Goal: Contribute content: Contribute content

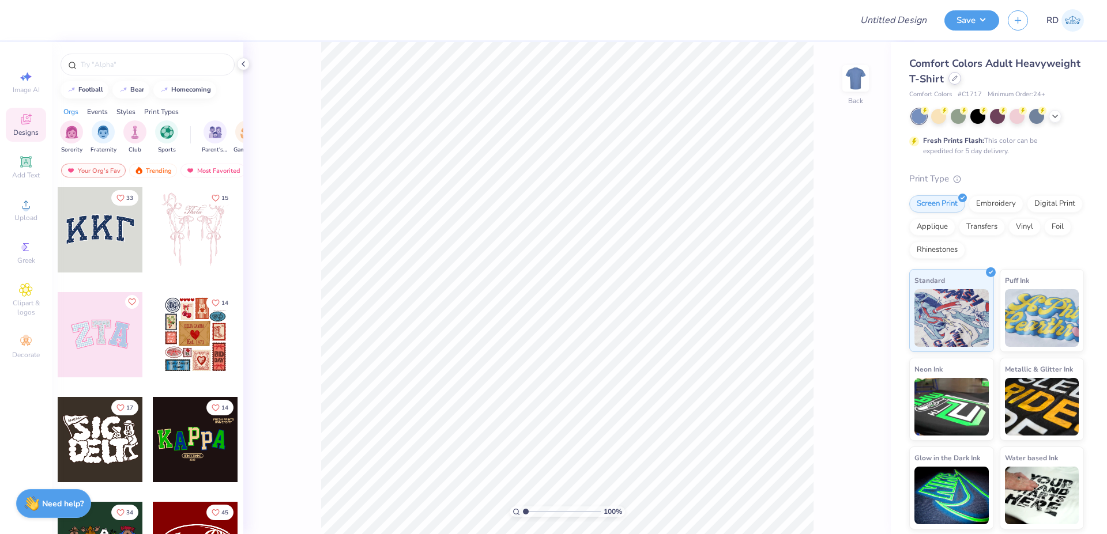
click at [953, 82] on div at bounding box center [954, 78] width 13 height 13
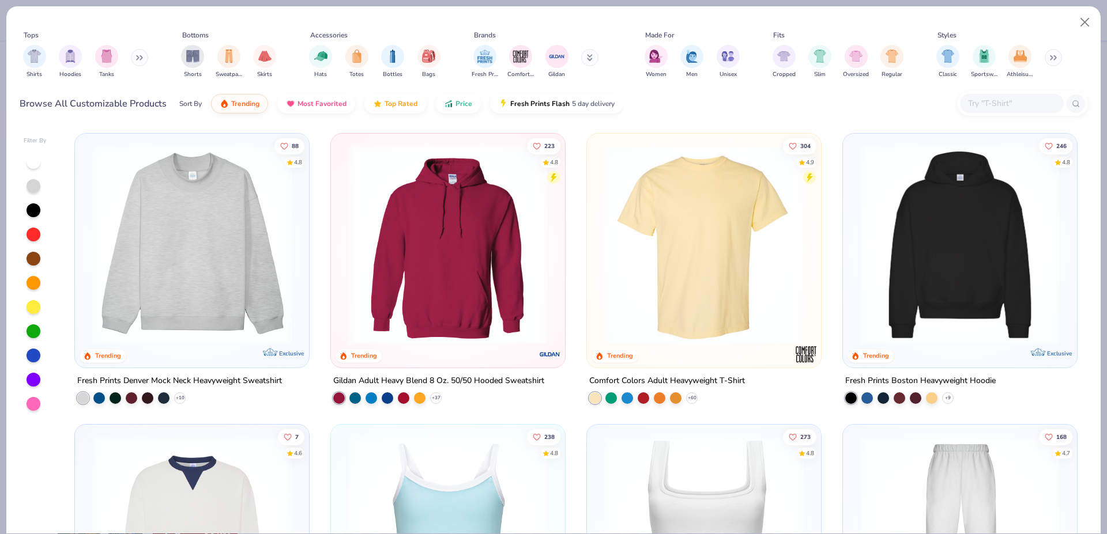
click at [142, 52] on button at bounding box center [139, 57] width 17 height 17
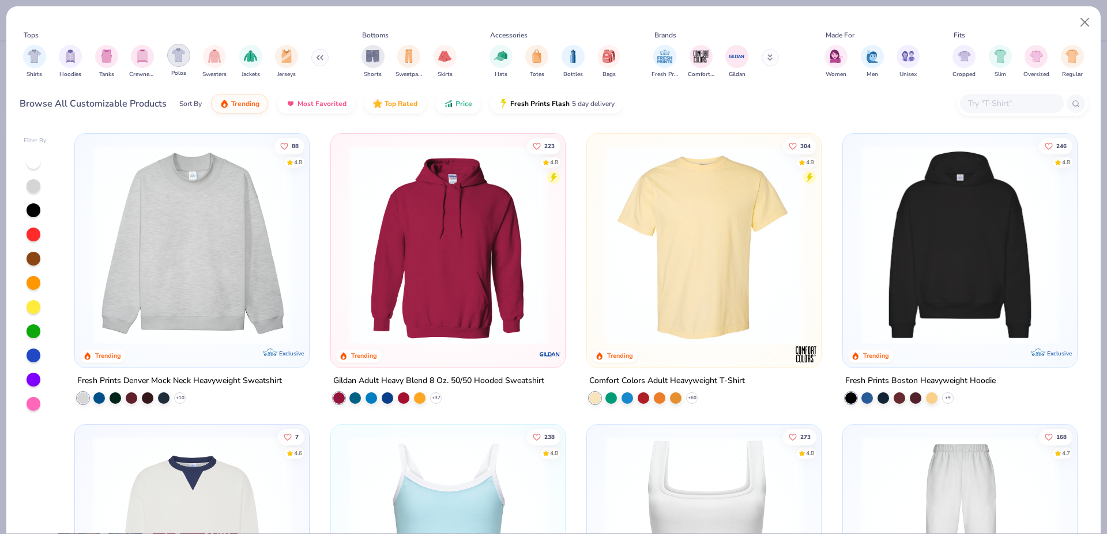
click at [176, 61] on img "filter for Polos" at bounding box center [178, 54] width 13 height 13
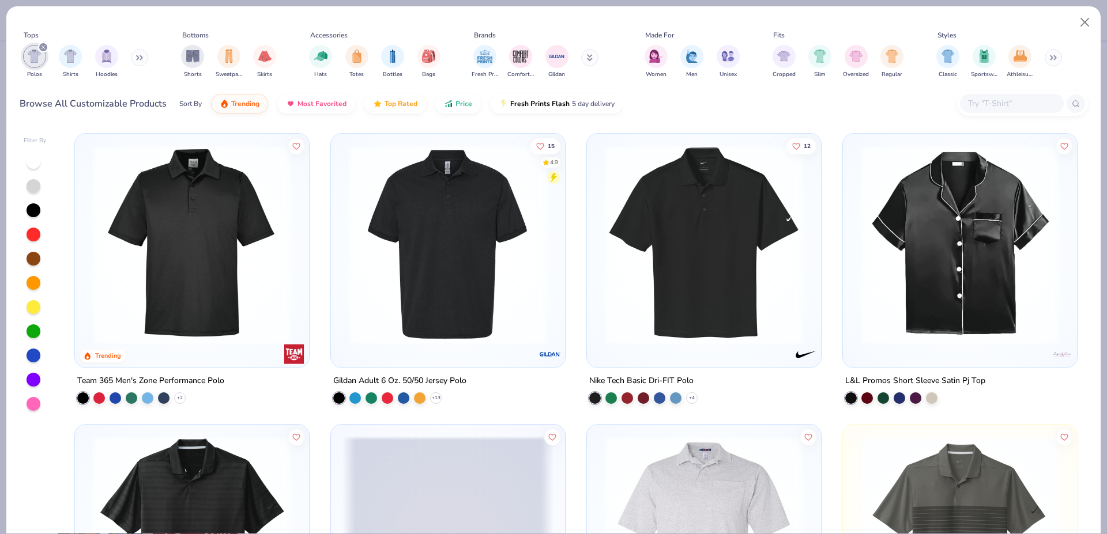
scroll to position [304, 0]
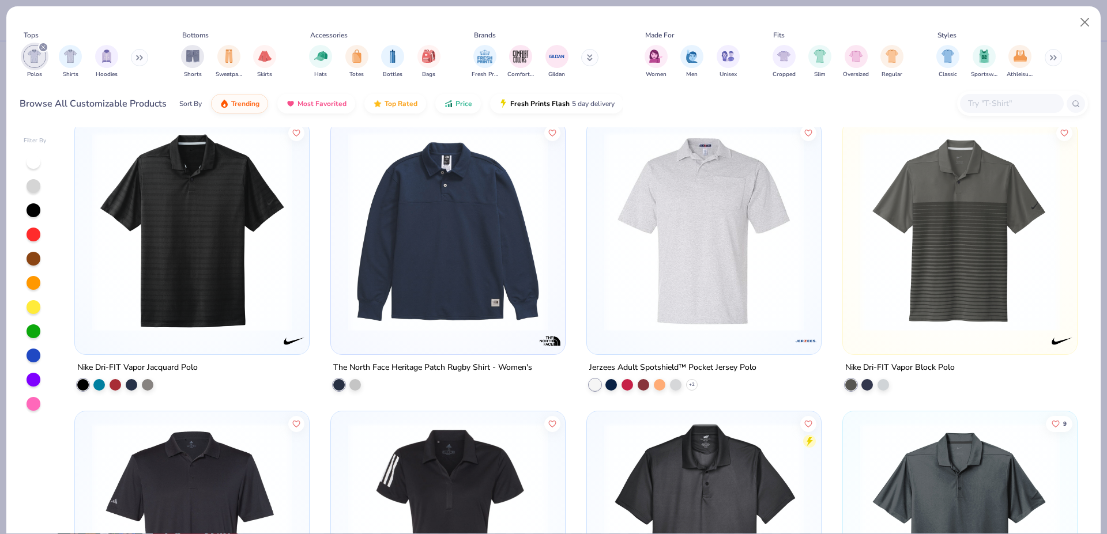
click at [37, 309] on div at bounding box center [34, 307] width 14 height 14
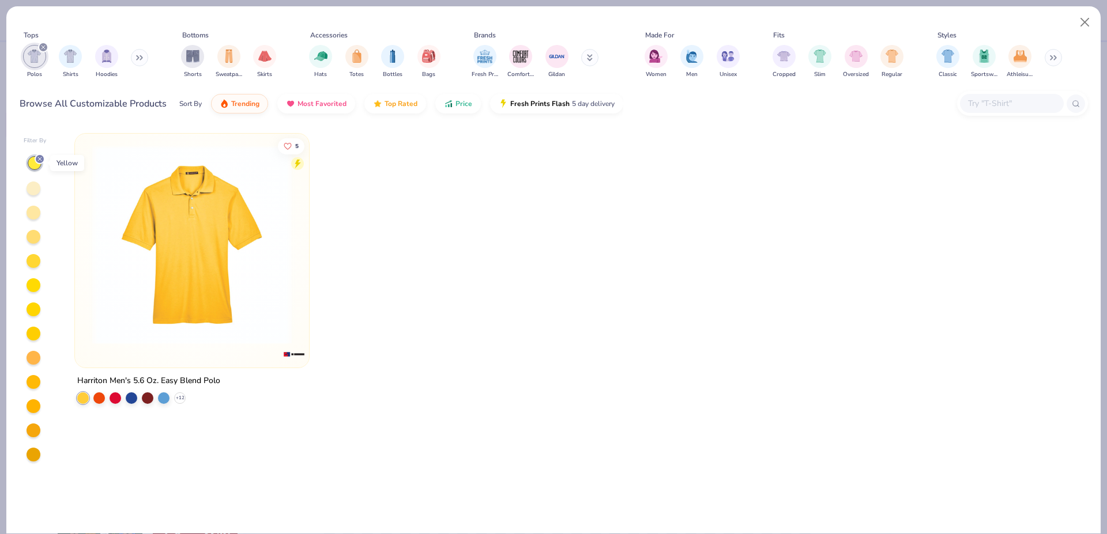
click at [42, 161] on line at bounding box center [39, 158] width 3 height 3
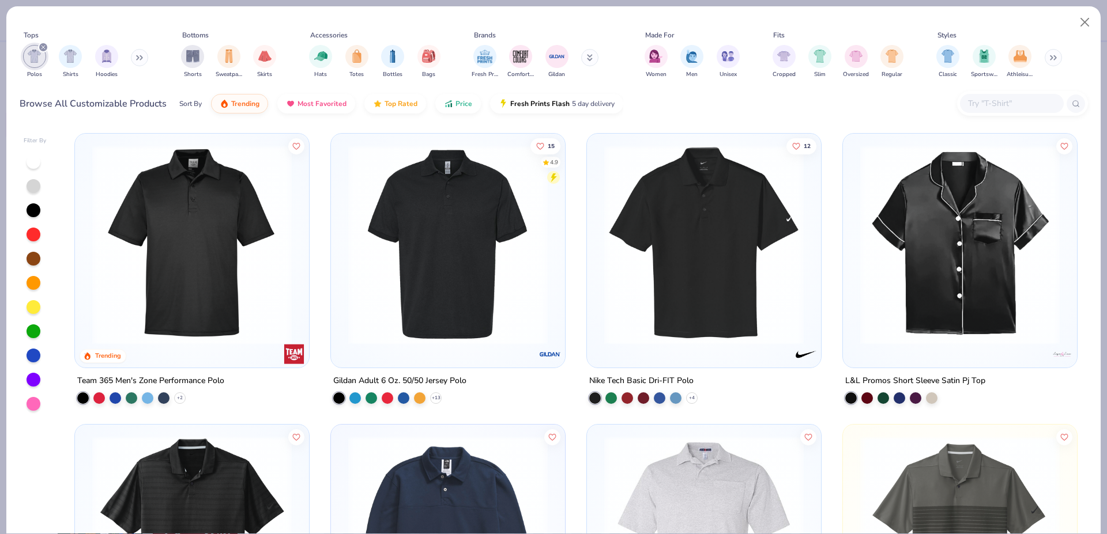
click at [34, 153] on div "Filter By" at bounding box center [35, 335] width 23 height 397
click at [33, 157] on div at bounding box center [34, 162] width 14 height 14
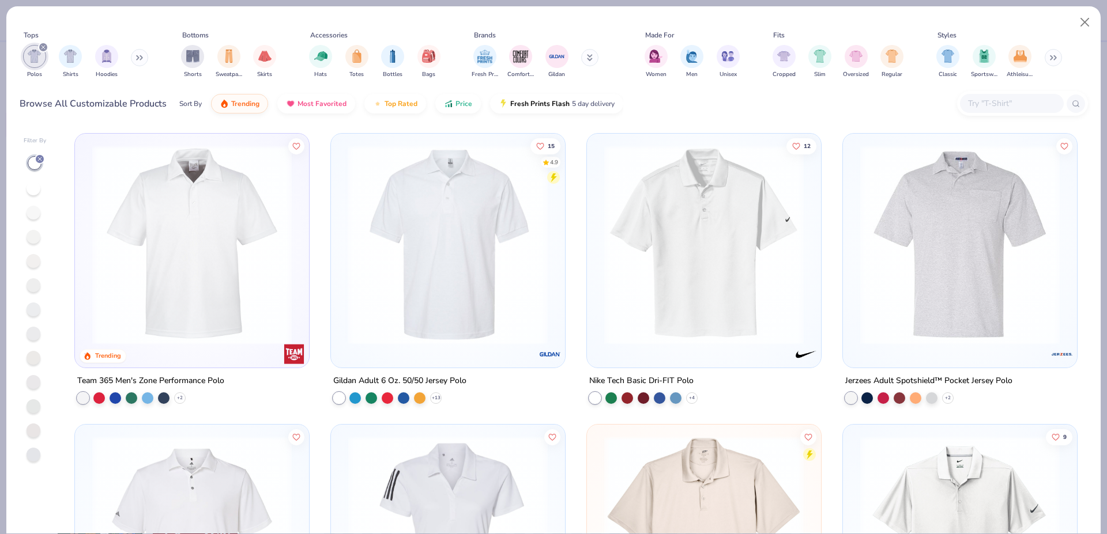
click at [461, 212] on img at bounding box center [447, 244] width 211 height 199
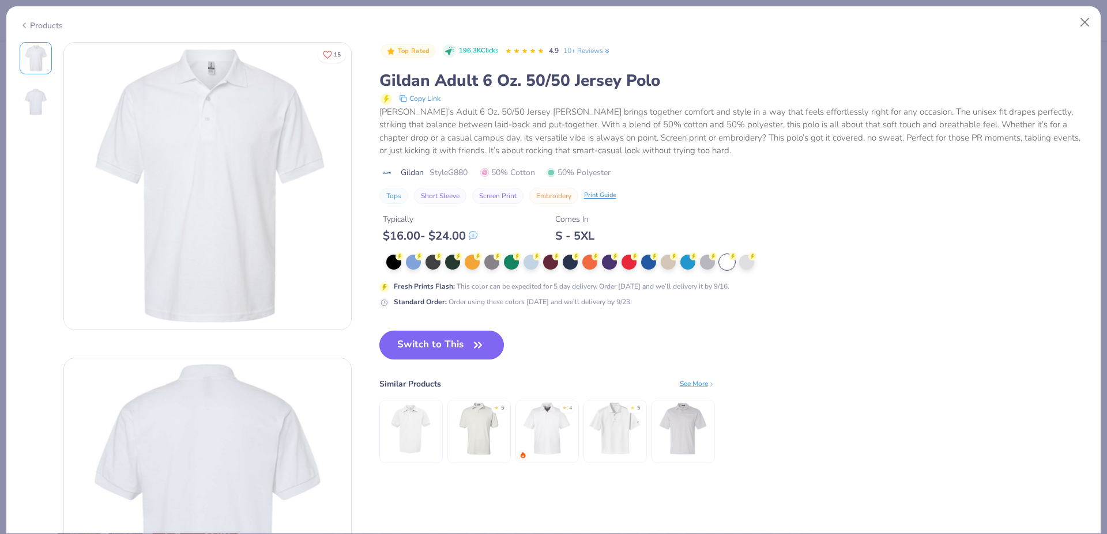
click at [418, 342] on button "Switch to This" at bounding box center [441, 345] width 125 height 29
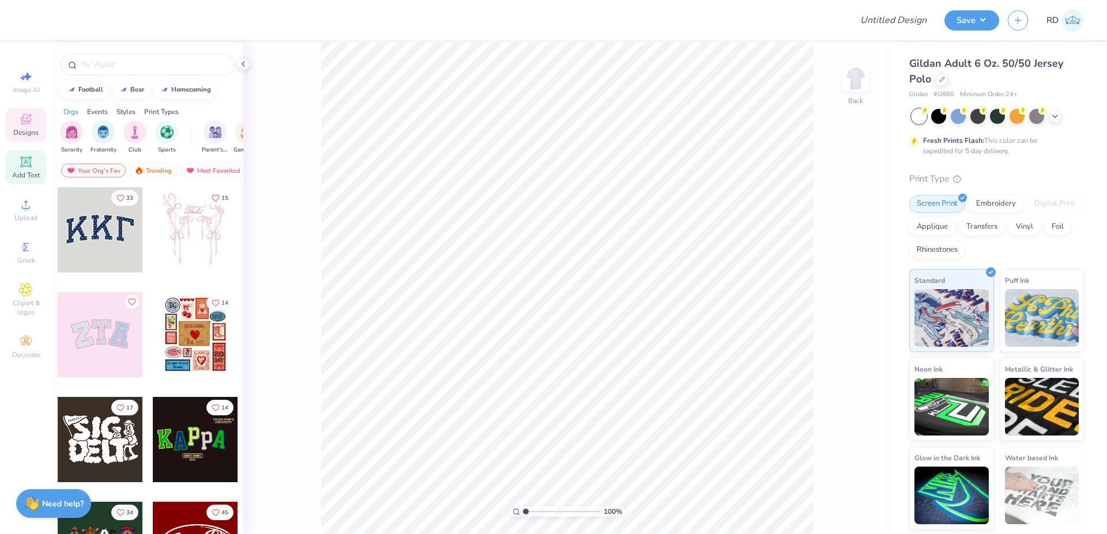
click at [18, 164] on div "Add Text" at bounding box center [26, 167] width 40 height 34
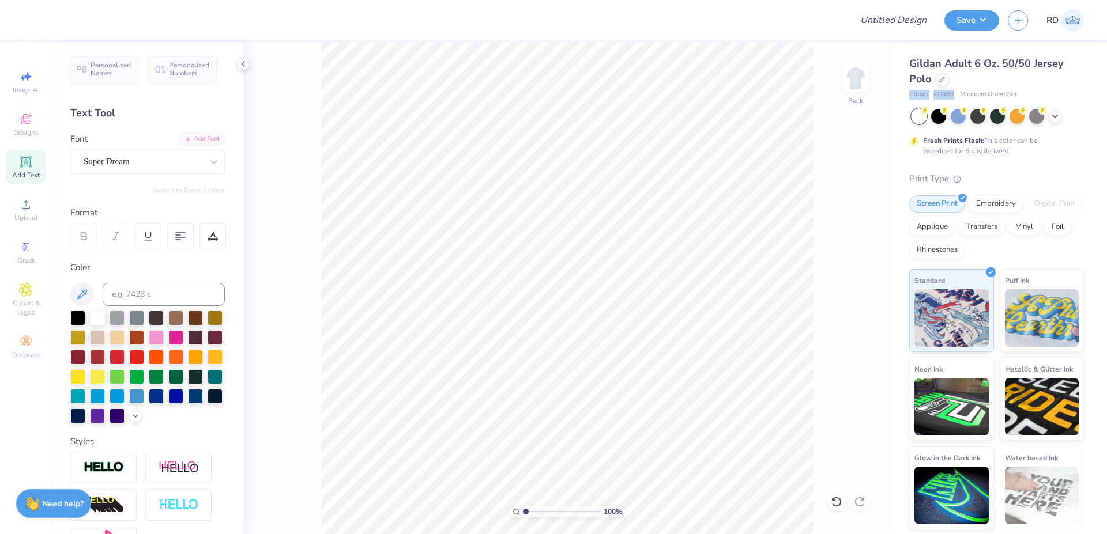
drag, startPoint x: 909, startPoint y: 96, endPoint x: 952, endPoint y: 98, distance: 43.3
click at [952, 98] on div "Gildan # G880 Minimum Order: 24 +" at bounding box center [996, 95] width 175 height 10
copy div "Gildan # G880"
click at [31, 206] on icon at bounding box center [26, 205] width 14 height 14
type input "3.58"
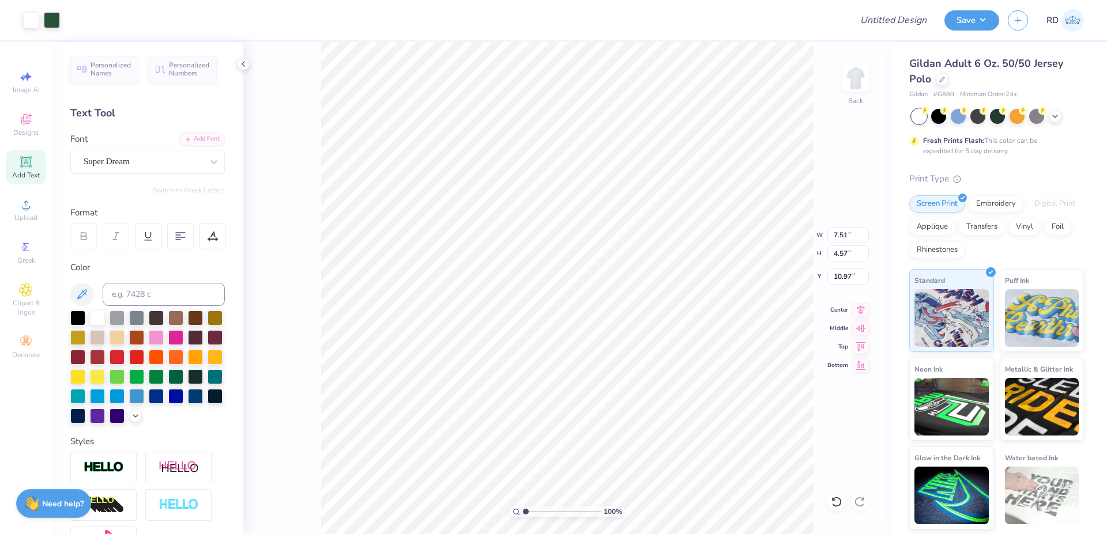
type input "2.18"
type input "5.13"
type input "2.08"
click at [534, 511] on input "range" at bounding box center [562, 512] width 78 height 10
click at [843, 243] on input "3.58" at bounding box center [848, 235] width 42 height 16
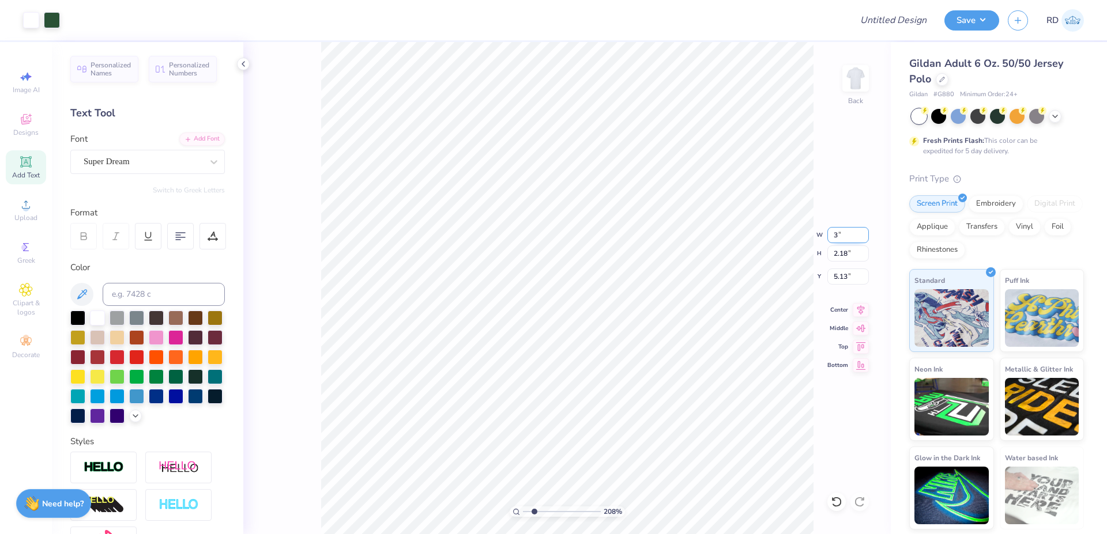
type input "3.00"
type input "1.83"
type input "5.31"
click at [527, 515] on input "range" at bounding box center [562, 512] width 78 height 10
type input "1.19"
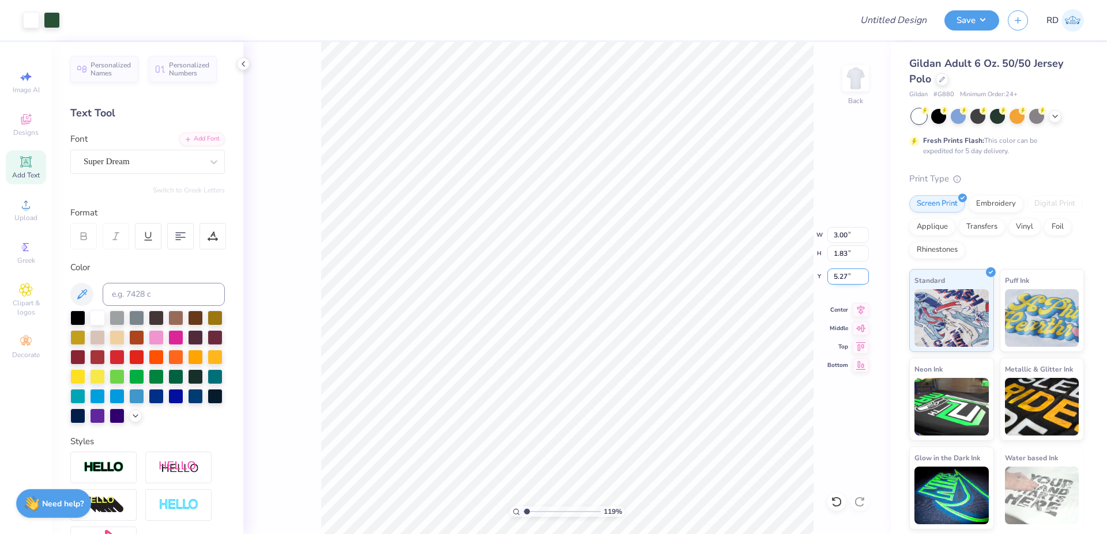
click at [843, 277] on input "5.27" at bounding box center [848, 277] width 42 height 16
type input "3.00"
click at [903, 20] on input "Design Title" at bounding box center [879, 20] width 113 height 23
paste input "FPS240094"
type input "FPS240094"
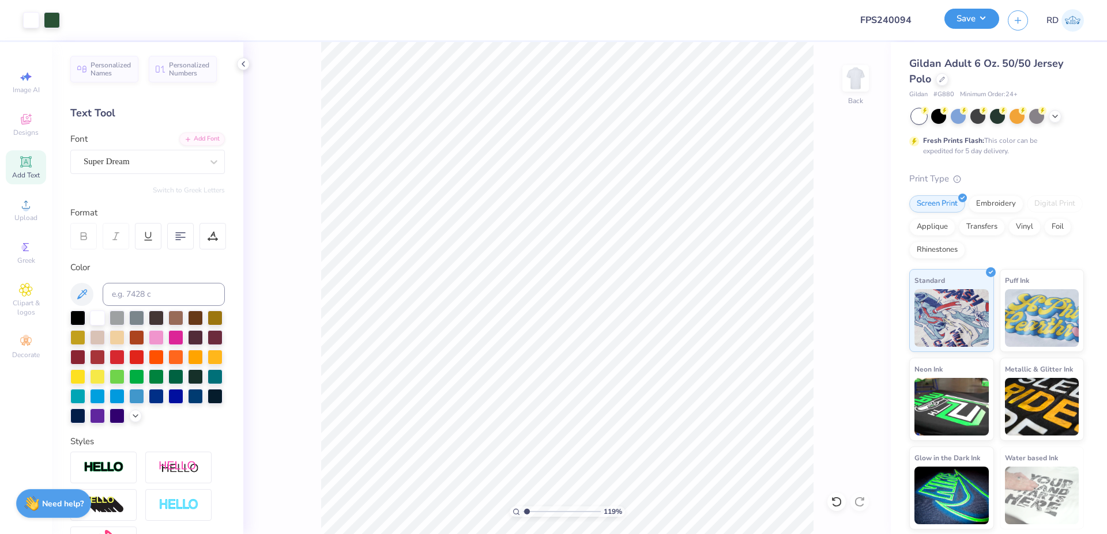
click at [960, 17] on button "Save" at bounding box center [971, 19] width 55 height 20
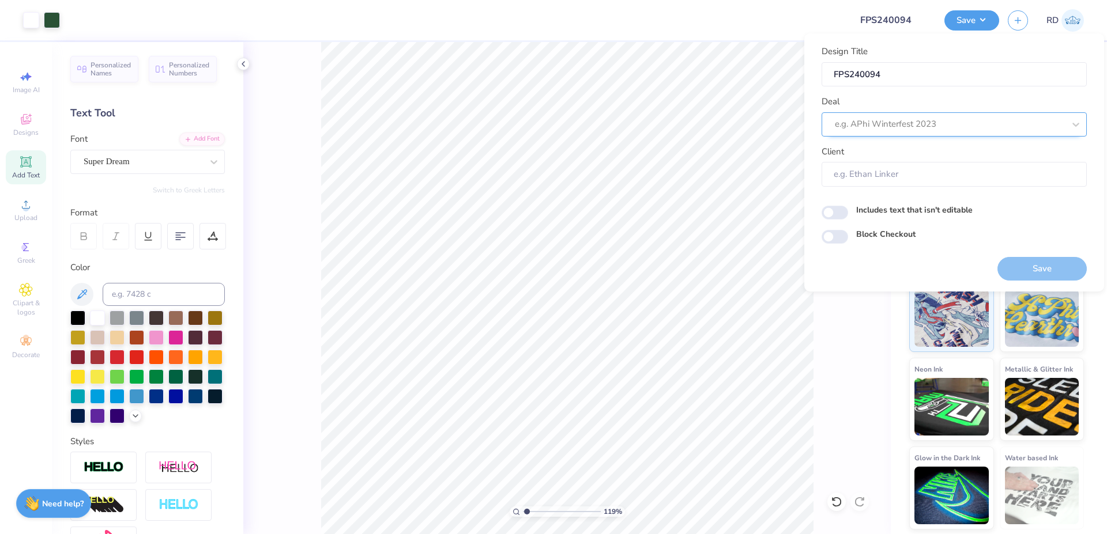
click at [895, 117] on div at bounding box center [949, 124] width 229 height 16
click at [891, 152] on div "Design Tool Gallery" at bounding box center [954, 155] width 256 height 19
type input "gallery"
type input "Design Tool Gallery User"
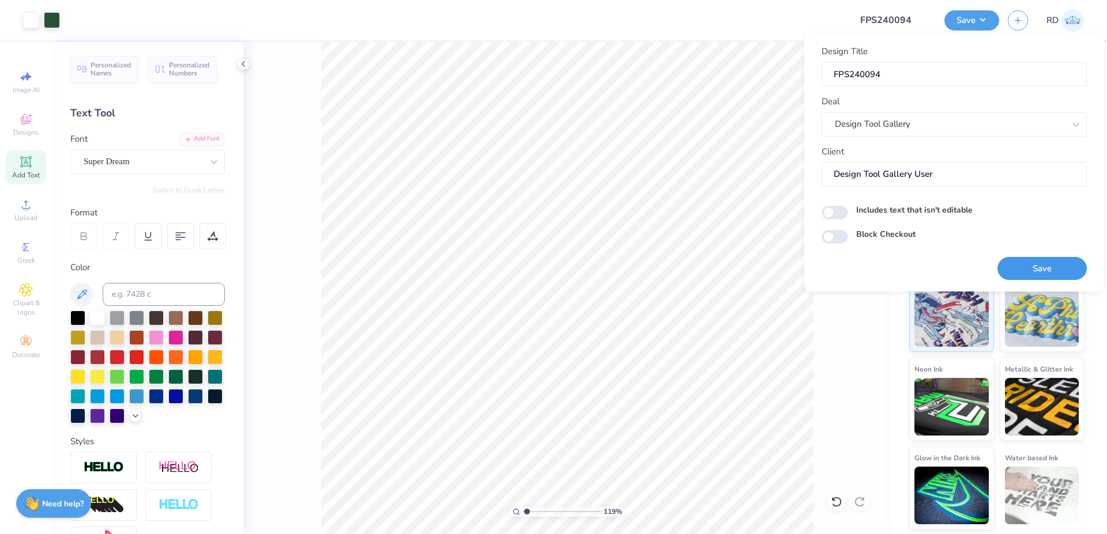
click at [1031, 265] on button "Save" at bounding box center [1041, 269] width 89 height 24
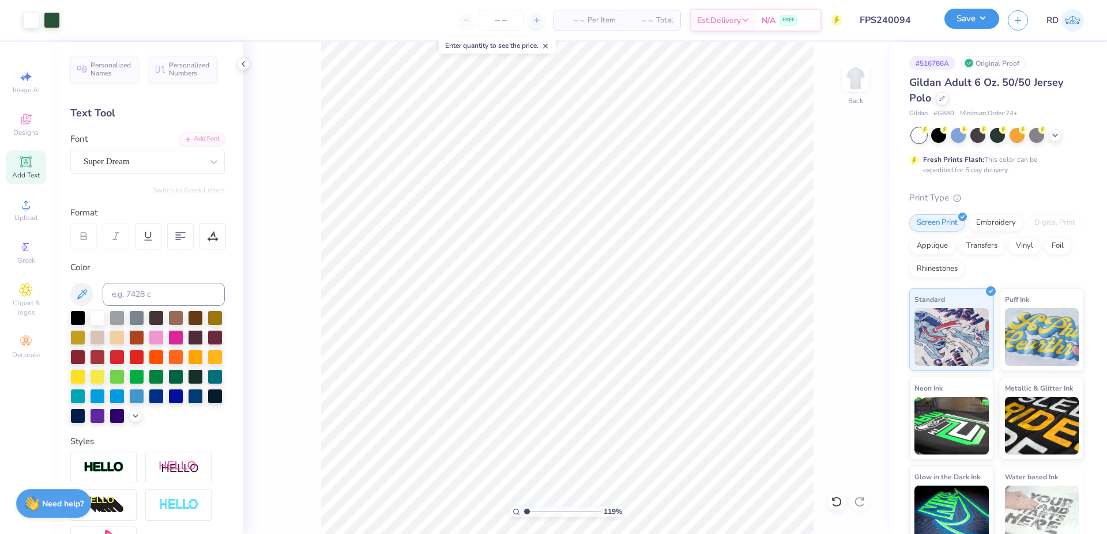
click at [965, 21] on button "Save" at bounding box center [971, 19] width 55 height 20
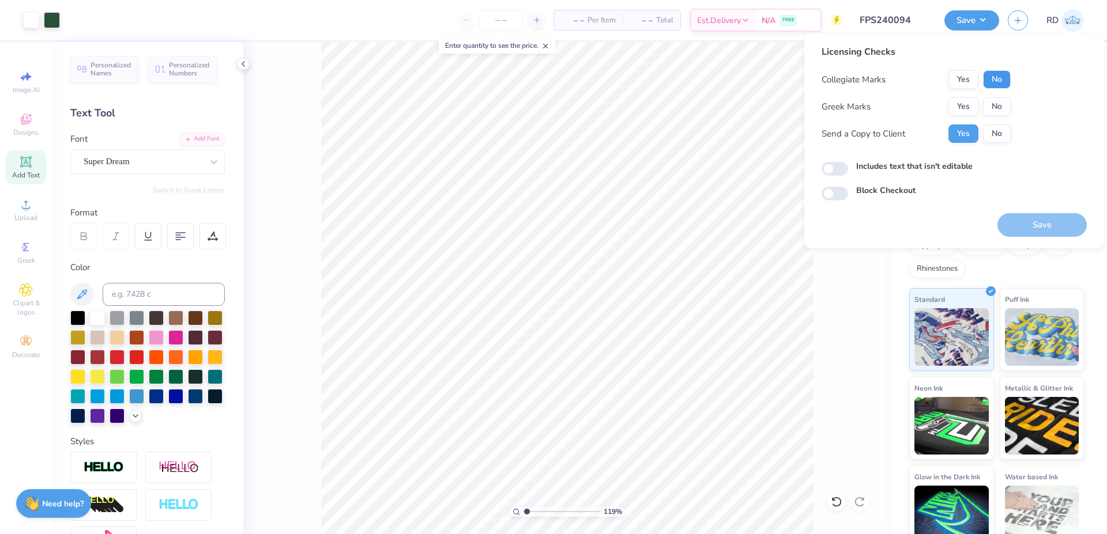
click at [990, 70] on button "No" at bounding box center [997, 79] width 28 height 18
click at [960, 100] on button "Yes" at bounding box center [963, 106] width 30 height 18
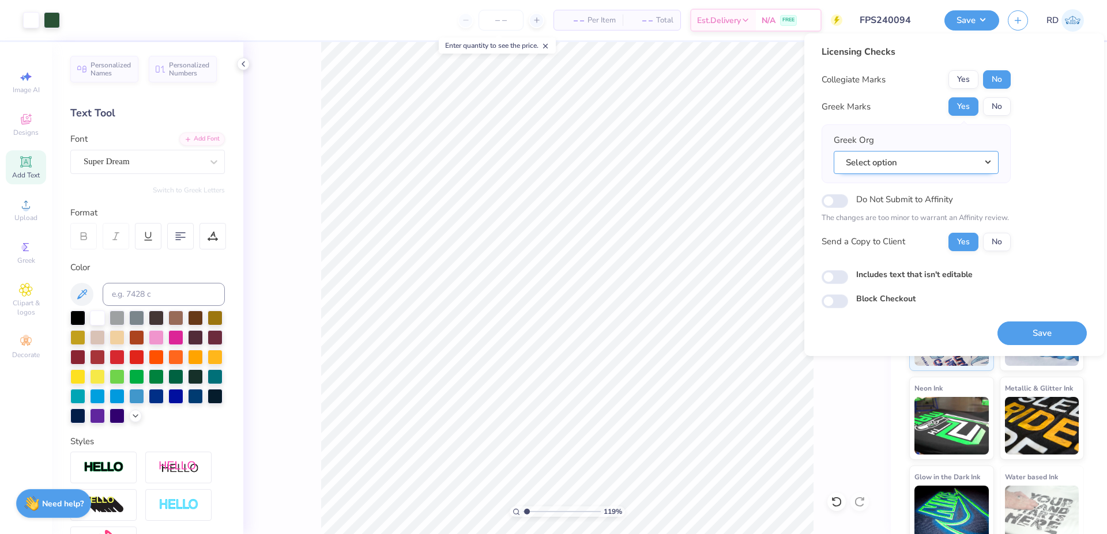
click at [976, 153] on button "Select option" at bounding box center [915, 163] width 165 height 24
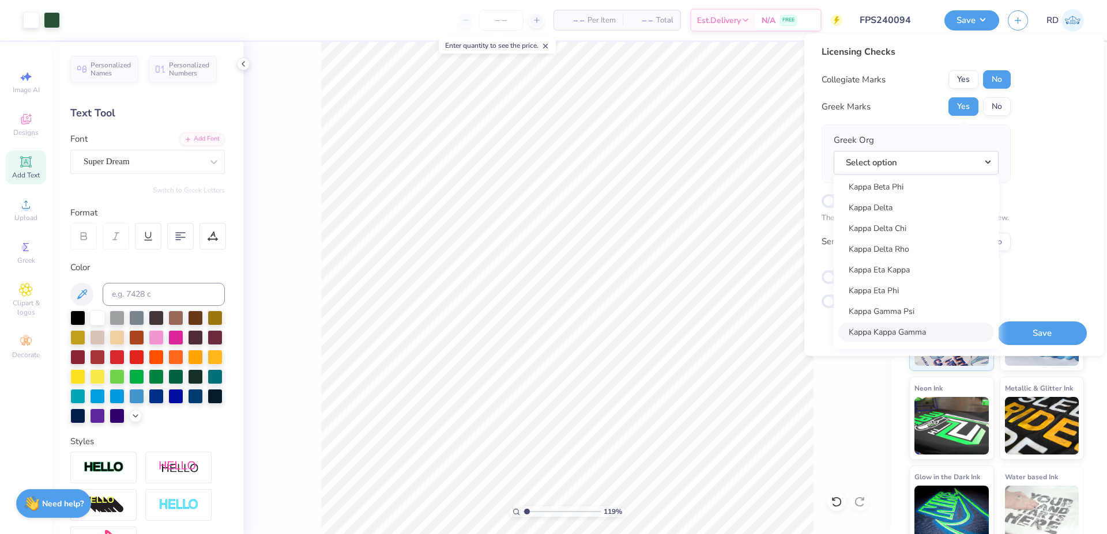
scroll to position [4141, 0]
click at [919, 242] on link "Kappa Delta" at bounding box center [916, 240] width 156 height 19
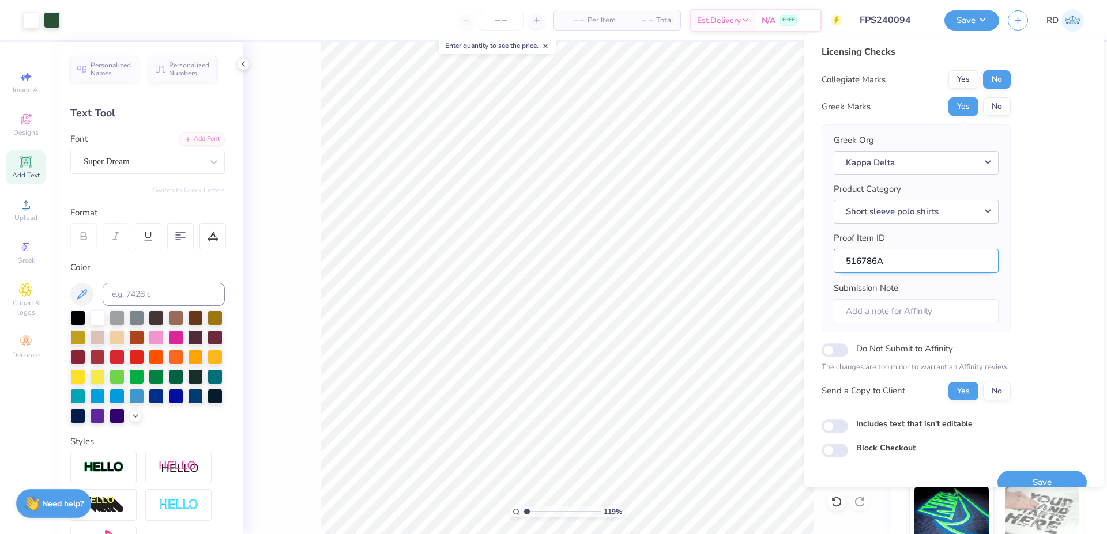
click at [880, 261] on input "516786A" at bounding box center [915, 261] width 165 height 25
drag, startPoint x: 877, startPoint y: 259, endPoint x: 846, endPoint y: 259, distance: 31.1
click at [846, 259] on input "516786A" at bounding box center [915, 261] width 165 height 25
click at [1038, 478] on button "Save" at bounding box center [1041, 483] width 89 height 24
